Goal: Task Accomplishment & Management: Use online tool/utility

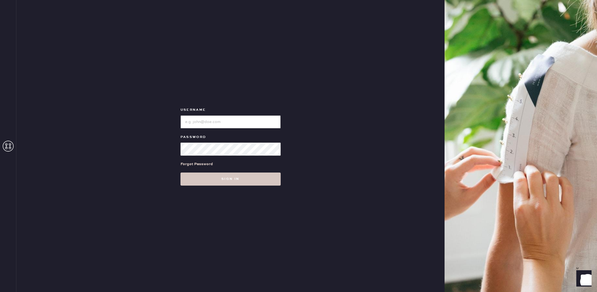
type input "reformationpaloalto"
drag, startPoint x: 311, startPoint y: 176, endPoint x: 259, endPoint y: 177, distance: 52.0
click at [311, 176] on div "Username Password Forgot Password Sign in" at bounding box center [230, 146] width 428 height 292
click at [253, 177] on button "Sign in" at bounding box center [230, 179] width 100 height 13
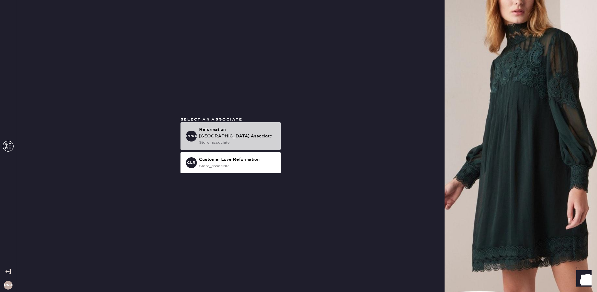
click at [240, 132] on div "Reformation Palo Alto Associate" at bounding box center [237, 133] width 77 height 13
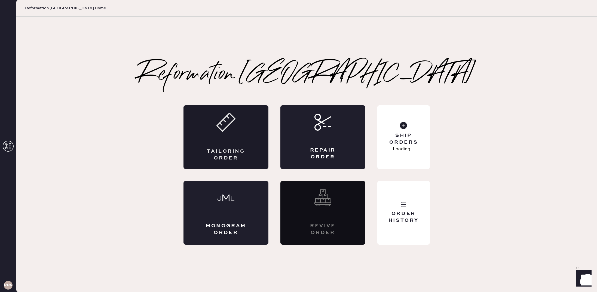
click at [243, 136] on div "Tailoring Order" at bounding box center [225, 137] width 85 height 64
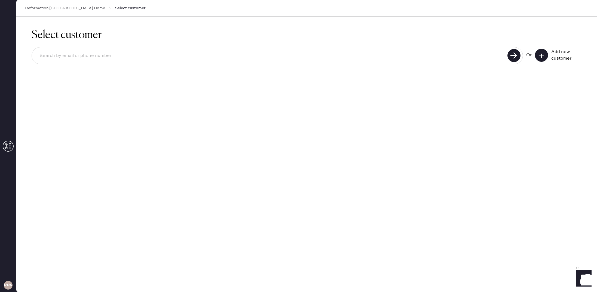
click at [318, 54] on input at bounding box center [270, 56] width 471 height 13
click at [269, 63] on div at bounding box center [277, 55] width 491 height 17
click at [272, 57] on input at bounding box center [270, 56] width 471 height 13
click at [513, 58] on use at bounding box center [513, 55] width 13 height 13
click at [62, 9] on link "Reformation Palo Alto Home" at bounding box center [65, 7] width 80 height 5
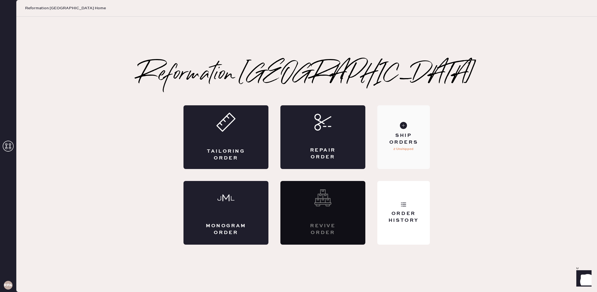
click at [407, 131] on div "Ship Orders 2 Unshipped" at bounding box center [403, 137] width 53 height 64
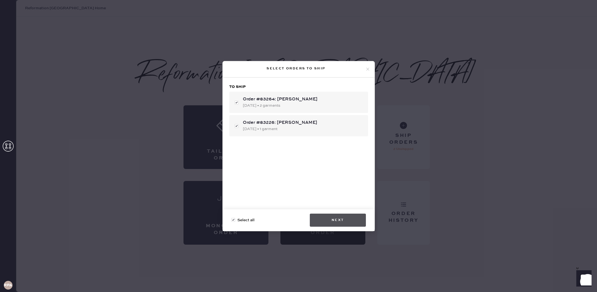
click at [332, 219] on button "Next" at bounding box center [338, 220] width 56 height 13
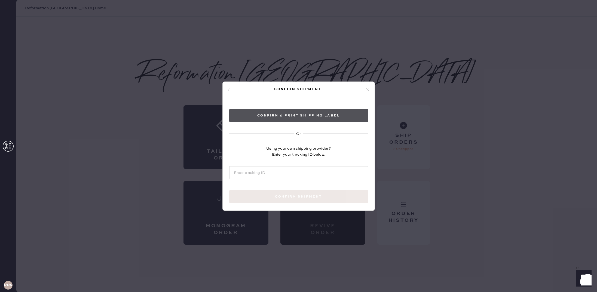
click at [333, 115] on button "Confirm & Print shipping label" at bounding box center [298, 115] width 139 height 13
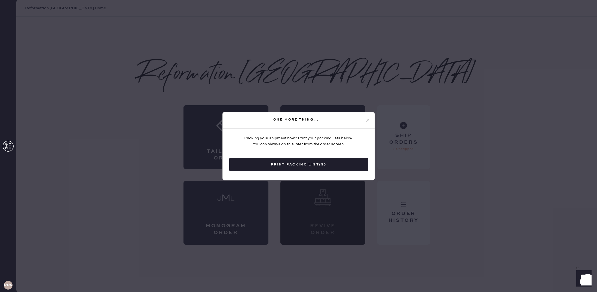
drag, startPoint x: 449, startPoint y: 93, endPoint x: 373, endPoint y: 148, distance: 92.8
click at [449, 94] on div "One more thing... Packing your shipment now? Print your packing lists below. Yo…" at bounding box center [298, 146] width 597 height 292
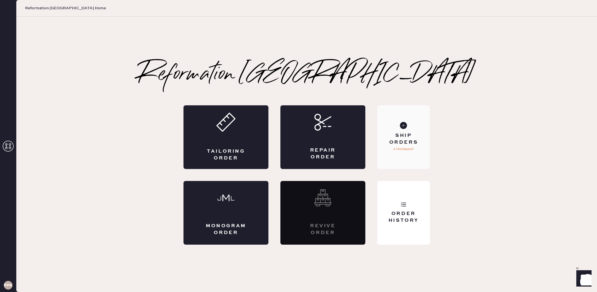
click at [398, 128] on div "Ship Orders 2 Unshipped" at bounding box center [403, 137] width 53 height 64
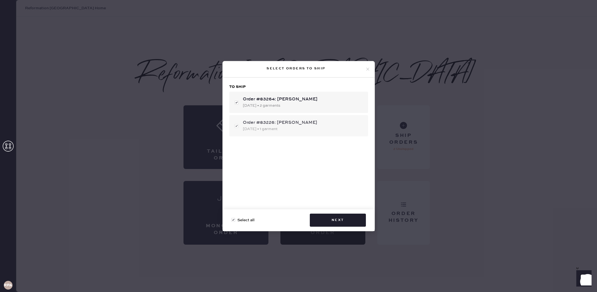
checkbox input "false"
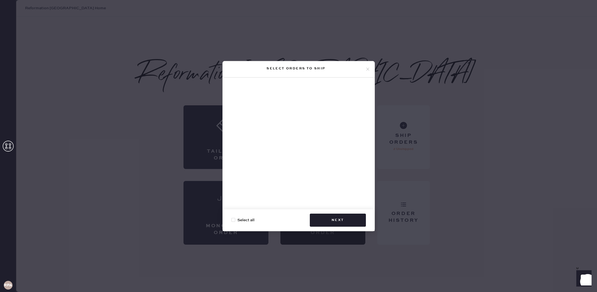
click at [206, 82] on div "Select orders to ship Select all Next" at bounding box center [298, 146] width 597 height 292
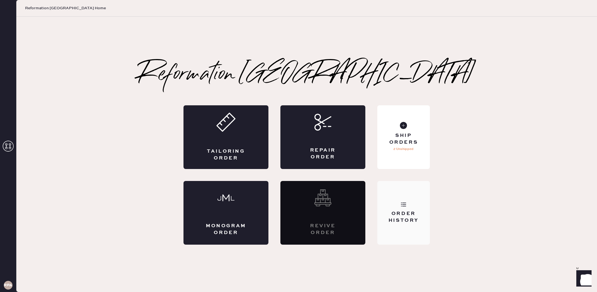
click at [395, 193] on div "Order History" at bounding box center [403, 213] width 53 height 64
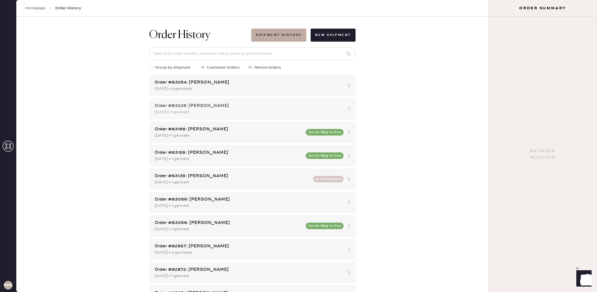
click at [252, 106] on div "Order #83226: [PERSON_NAME]" at bounding box center [248, 106] width 186 height 7
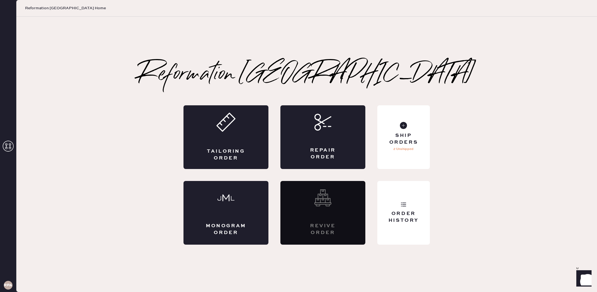
click at [374, 128] on div "Tailoring Order Repair Order Monogram Order Revive order Order History Ship Ord…" at bounding box center [306, 174] width 246 height 139
click at [390, 128] on div "Ship Orders 2 Unshipped" at bounding box center [403, 137] width 53 height 64
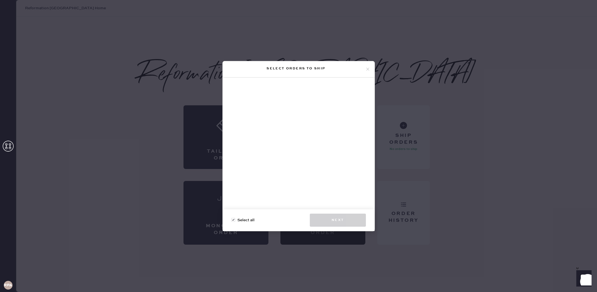
click at [306, 123] on div at bounding box center [299, 146] width 152 height 136
click at [234, 220] on div at bounding box center [233, 220] width 4 height 4
click at [232, 217] on input "Select all" at bounding box center [231, 217] width 0 height 0
checkbox input "true"
click at [369, 68] on icon at bounding box center [367, 69] width 5 height 5
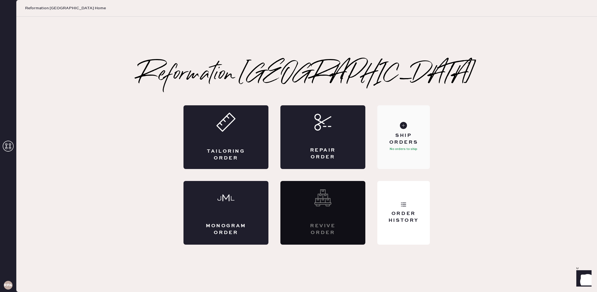
click at [404, 140] on div "Ship Orders" at bounding box center [404, 139] width 44 height 14
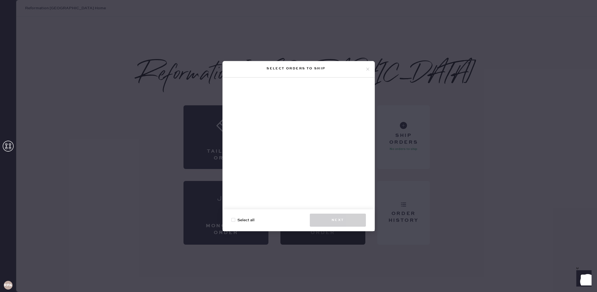
click at [368, 71] on icon at bounding box center [367, 69] width 5 height 5
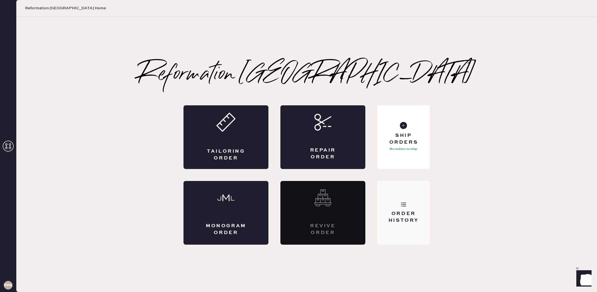
click at [418, 193] on div "Order History" at bounding box center [403, 213] width 53 height 64
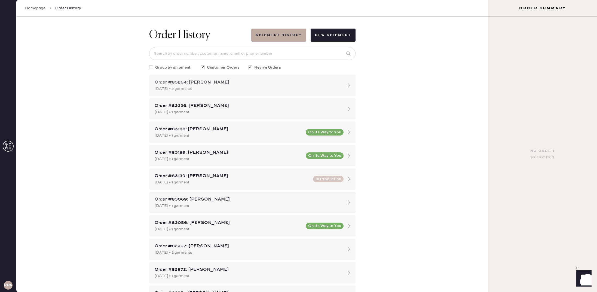
click at [298, 81] on div "Order #83264: [PERSON_NAME]" at bounding box center [248, 82] width 186 height 7
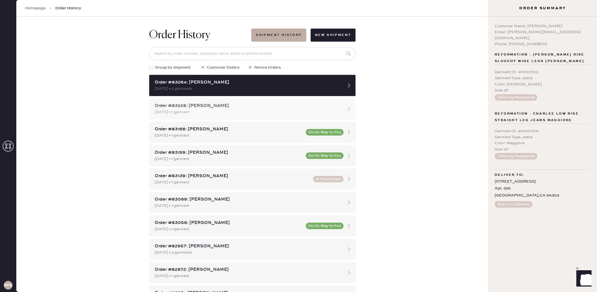
click at [310, 117] on div "Order #83226: Christina Ngo 10/02/2025 • 1 garment" at bounding box center [252, 108] width 206 height 21
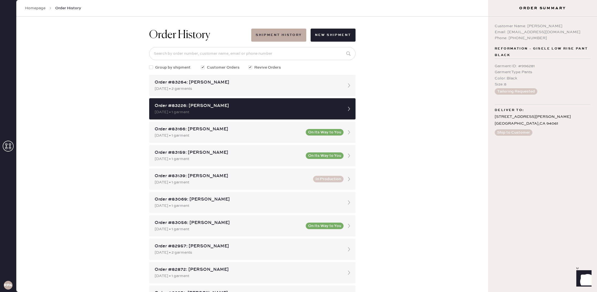
click at [138, 72] on div "Order History Shipment History New Shipment Group by shipment Customer Orders R…" at bounding box center [252, 154] width 472 height 275
drag, startPoint x: 151, startPoint y: 66, endPoint x: 154, endPoint y: 69, distance: 3.5
click at [151, 66] on div at bounding box center [151, 67] width 4 height 4
click at [149, 65] on input "Group by shipment" at bounding box center [149, 65] width 0 height 0
checkbox input "true"
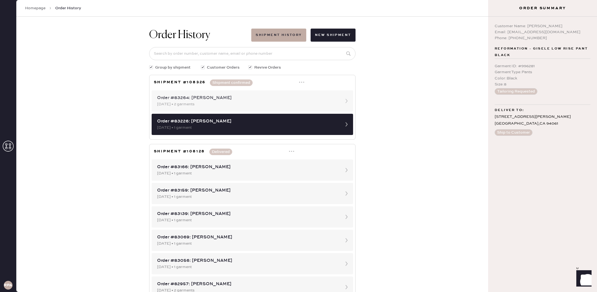
click at [195, 102] on div "[DATE] • 2 garments" at bounding box center [247, 104] width 181 height 6
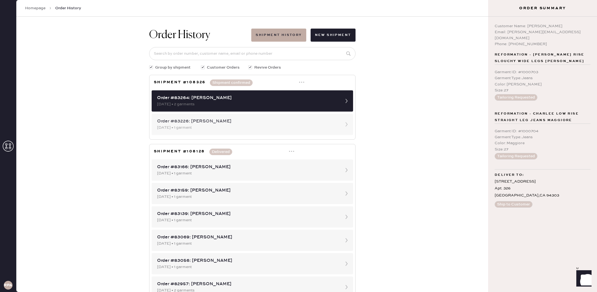
click at [216, 121] on div "Order #83226: [PERSON_NAME]" at bounding box center [247, 121] width 181 height 7
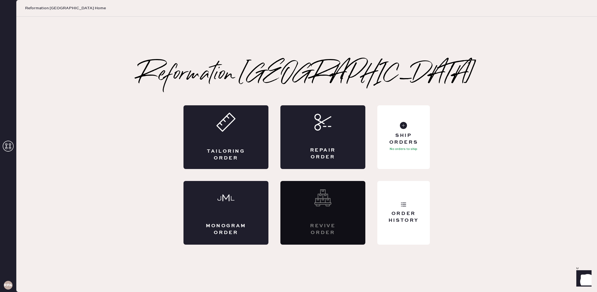
click at [311, 208] on div "Revive order" at bounding box center [322, 213] width 85 height 64
click at [398, 193] on div "Order History" at bounding box center [403, 213] width 53 height 64
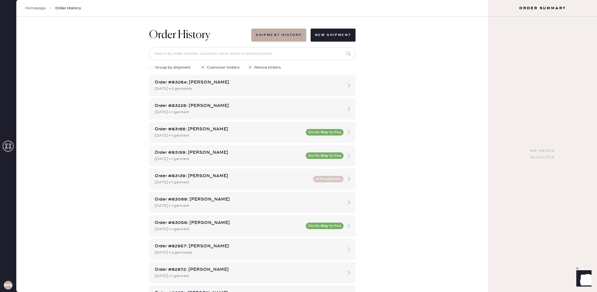
click at [250, 67] on div at bounding box center [250, 67] width 4 height 4
click at [249, 65] on input "Revive Orders" at bounding box center [248, 65] width 0 height 0
checkbox input "false"
click at [205, 67] on div at bounding box center [204, 68] width 6 height 6
click at [201, 65] on input "Customer Orders" at bounding box center [201, 65] width 0 height 0
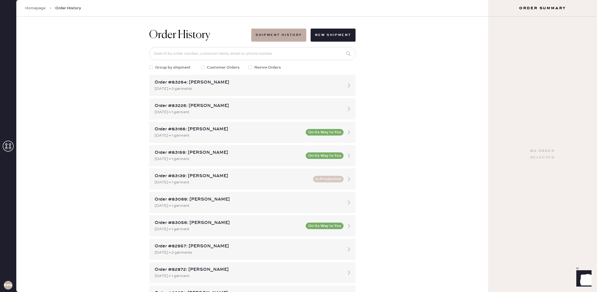
checkbox input "false"
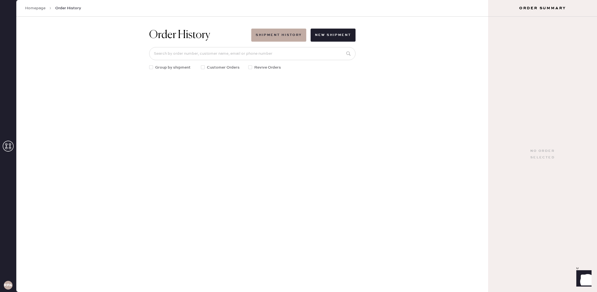
click at [252, 68] on div at bounding box center [250, 67] width 4 height 4
click at [249, 65] on input "Revive Orders" at bounding box center [248, 65] width 0 height 0
click at [250, 67] on div at bounding box center [250, 67] width 4 height 4
click at [249, 65] on input "Revive Orders" at bounding box center [248, 65] width 0 height 0
checkbox input "false"
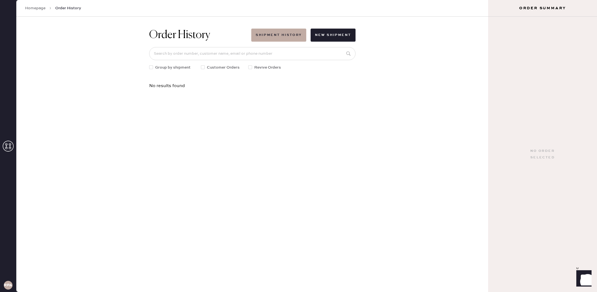
click at [158, 67] on span "Group by shipment" at bounding box center [172, 68] width 35 height 6
click at [149, 65] on input "Group by shipment" at bounding box center [149, 65] width 0 height 0
click at [166, 68] on span "Group by shipment" at bounding box center [172, 68] width 35 height 6
click at [149, 65] on input "Group by shipment" at bounding box center [149, 65] width 0 height 0
checkbox input "false"
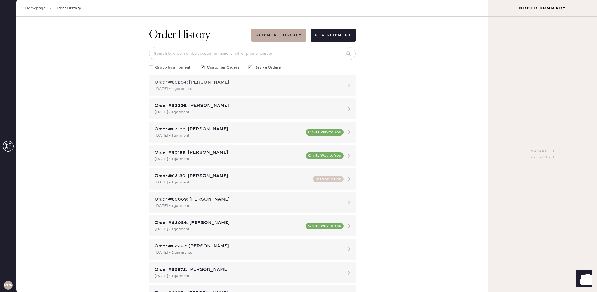
click at [214, 81] on div "Order #83264: [PERSON_NAME]" at bounding box center [248, 82] width 186 height 7
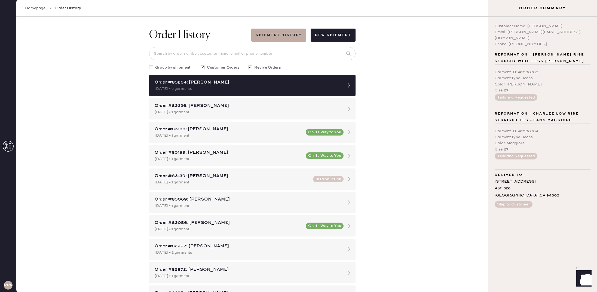
click at [396, 103] on div "Order History Shipment History New Shipment Group by shipment Customer Orders R…" at bounding box center [252, 154] width 472 height 275
click at [150, 67] on div at bounding box center [151, 67] width 4 height 4
click at [149, 65] on input "Group by shipment" at bounding box center [149, 65] width 0 height 0
checkbox input "true"
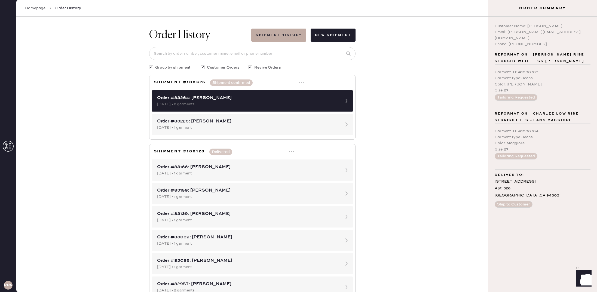
click at [302, 82] on icon at bounding box center [301, 81] width 5 height 5
click at [298, 100] on div "Print Packing List(s)" at bounding box center [279, 102] width 38 height 6
click at [300, 82] on use at bounding box center [301, 82] width 5 height 1
click at [295, 102] on div "Print Packing List(s)" at bounding box center [279, 102] width 38 height 6
